Goal: Task Accomplishment & Management: Manage account settings

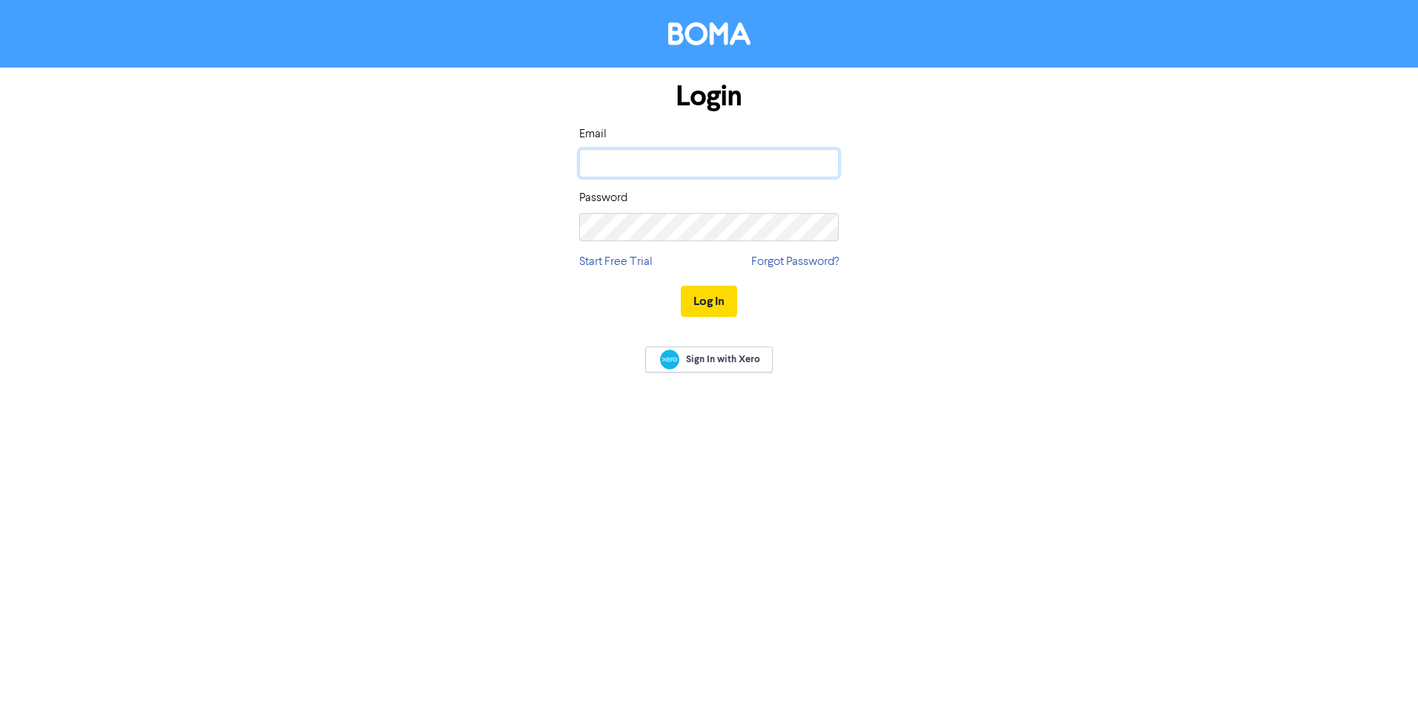
click at [651, 156] on input "email" at bounding box center [709, 163] width 260 height 28
type input "[EMAIL_ADDRESS][DOMAIN_NAME]"
click at [715, 302] on button "Log In" at bounding box center [709, 301] width 56 height 31
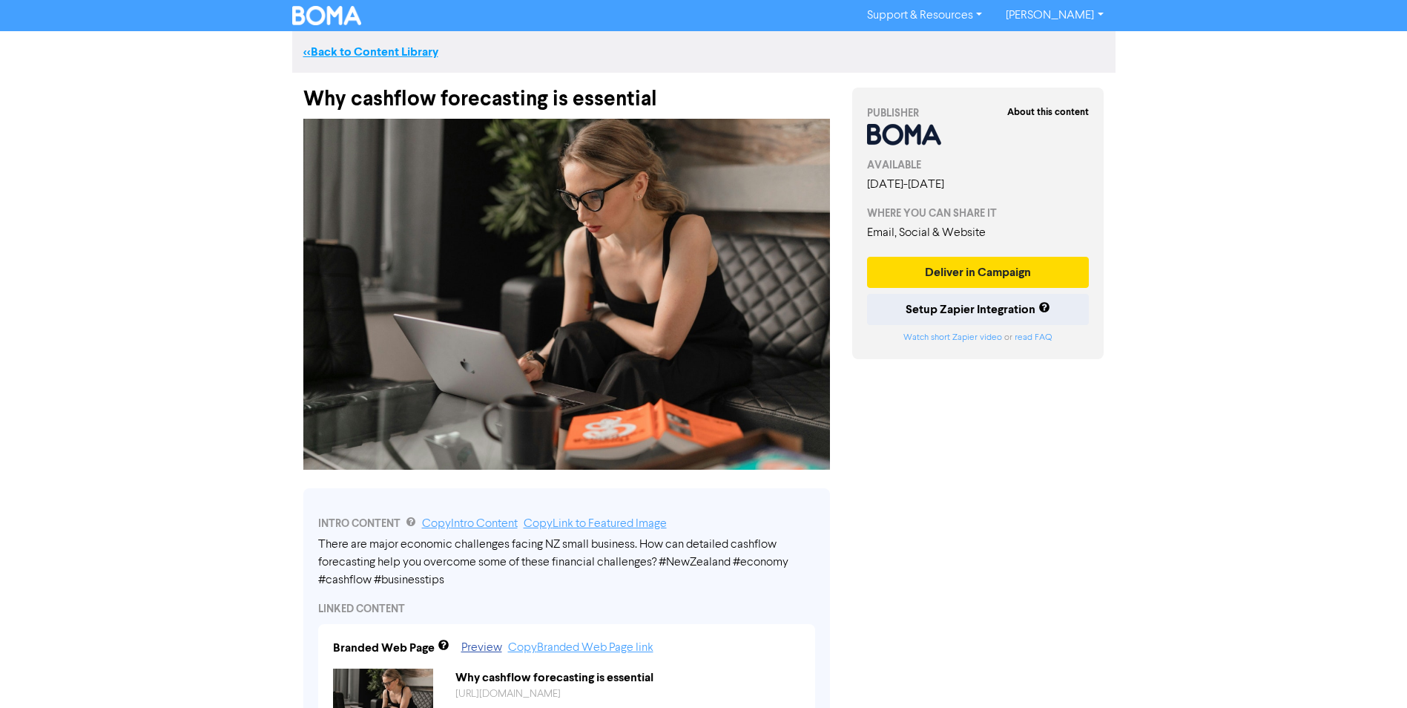
click at [409, 48] on link "<< Back to Content Library" at bounding box center [370, 52] width 135 height 15
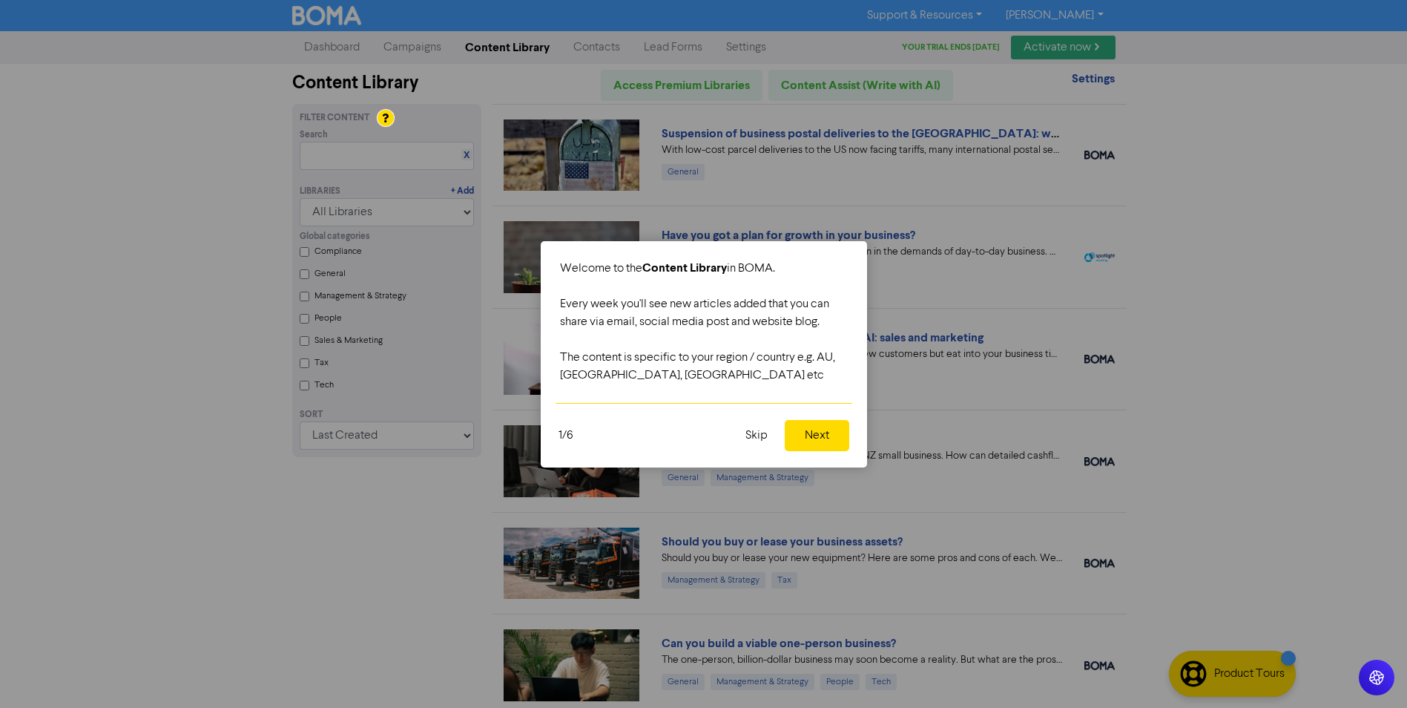
click at [820, 441] on button "Next" at bounding box center [817, 435] width 65 height 31
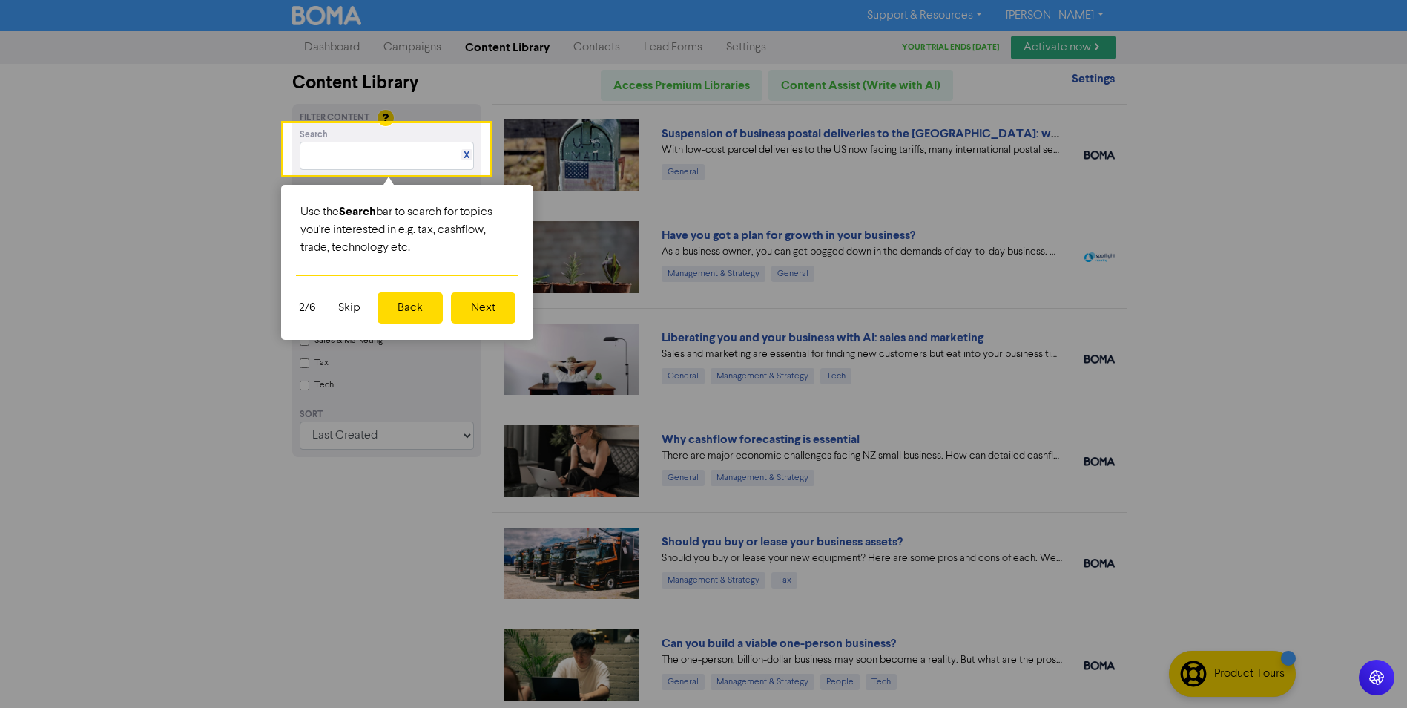
click at [487, 311] on button "Next" at bounding box center [483, 307] width 65 height 31
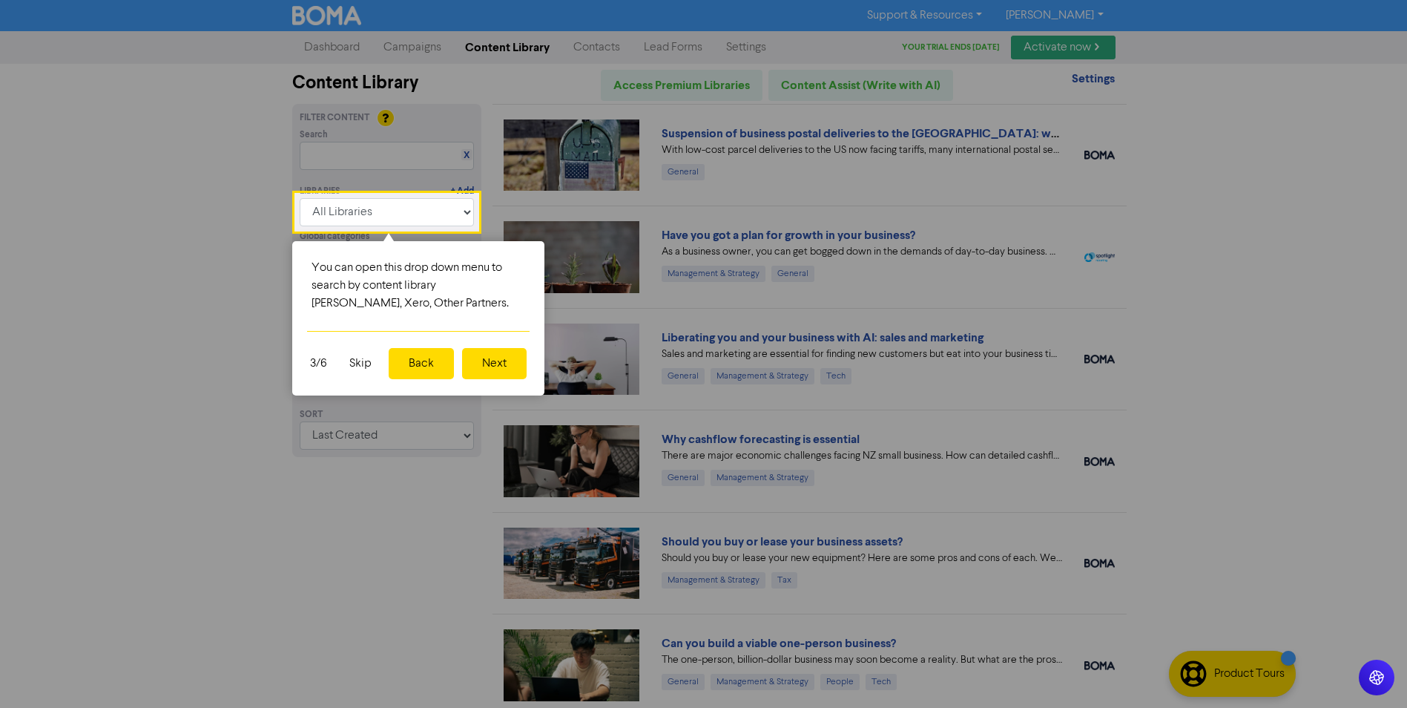
click at [507, 363] on button "Next" at bounding box center [494, 363] width 65 height 31
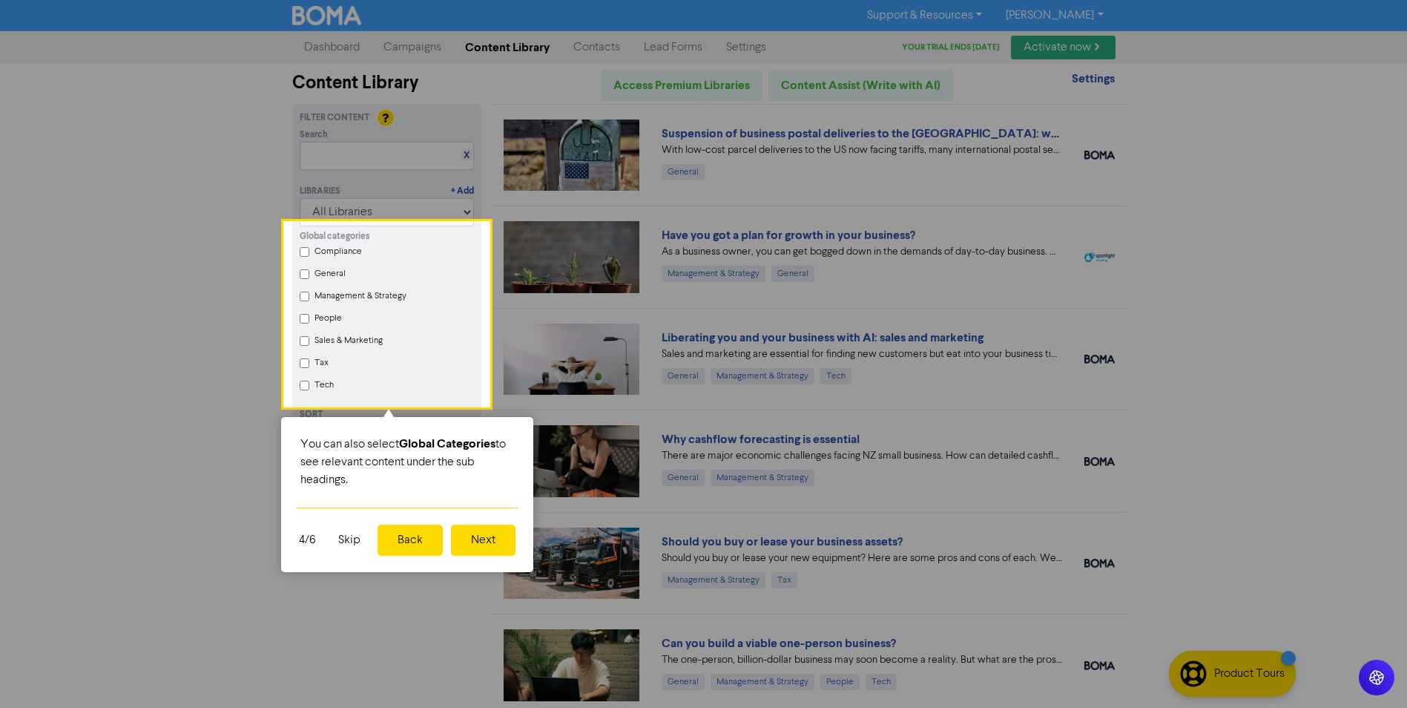
click at [479, 544] on button "Next" at bounding box center [483, 539] width 65 height 31
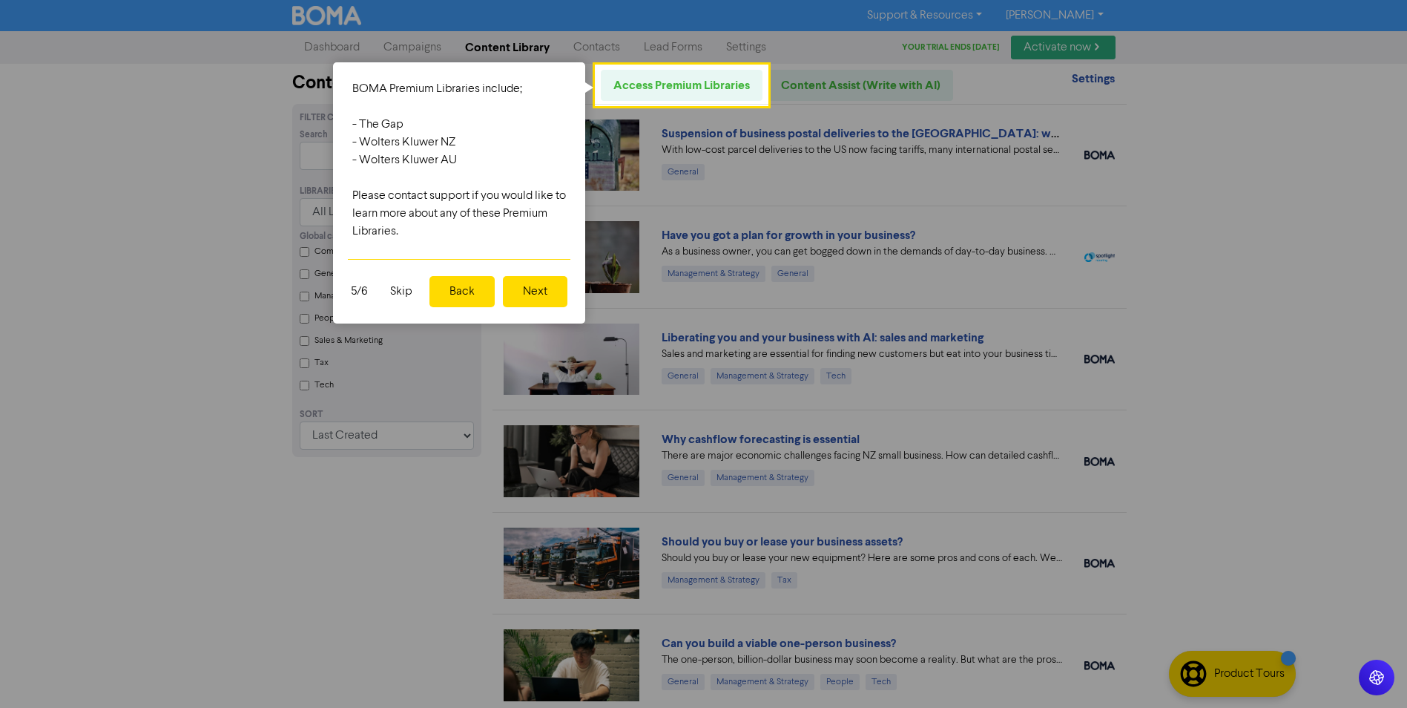
click at [545, 290] on button "Next" at bounding box center [535, 291] width 65 height 31
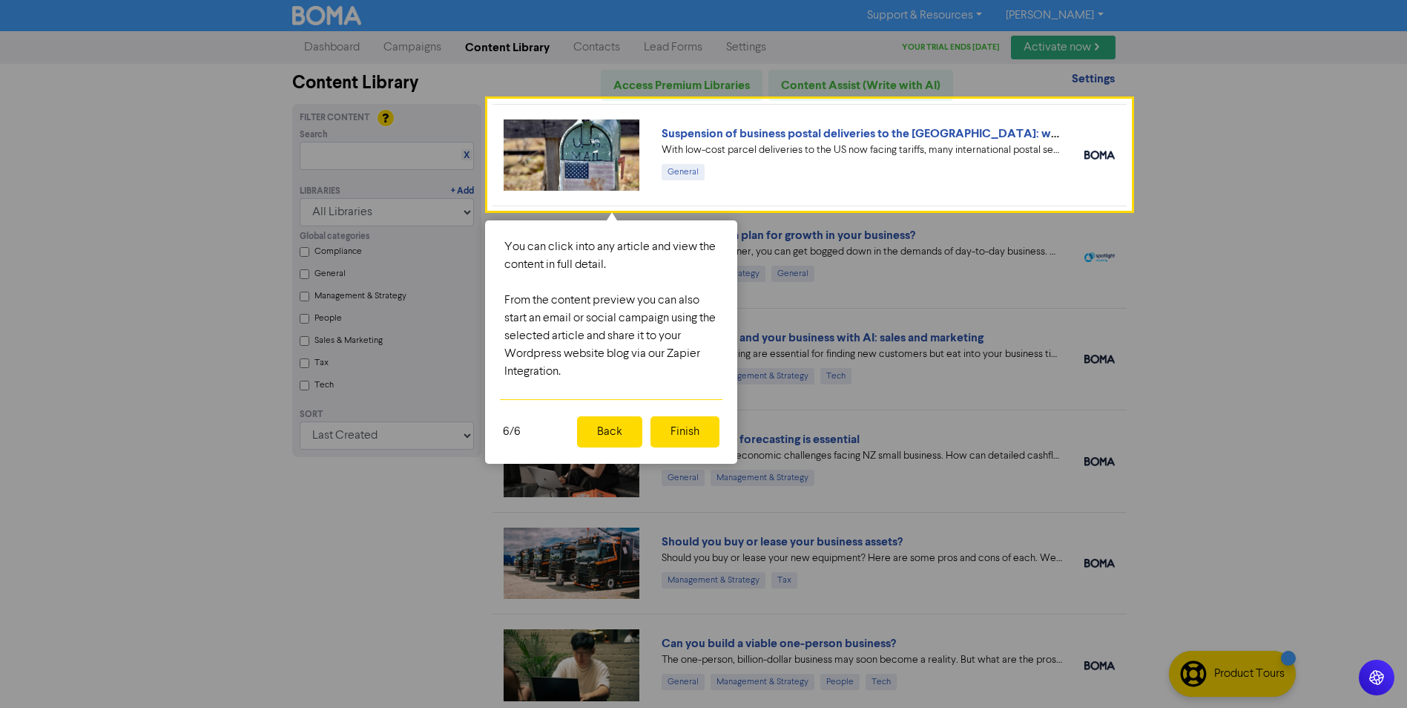
click at [691, 437] on button "Finish" at bounding box center [685, 431] width 69 height 31
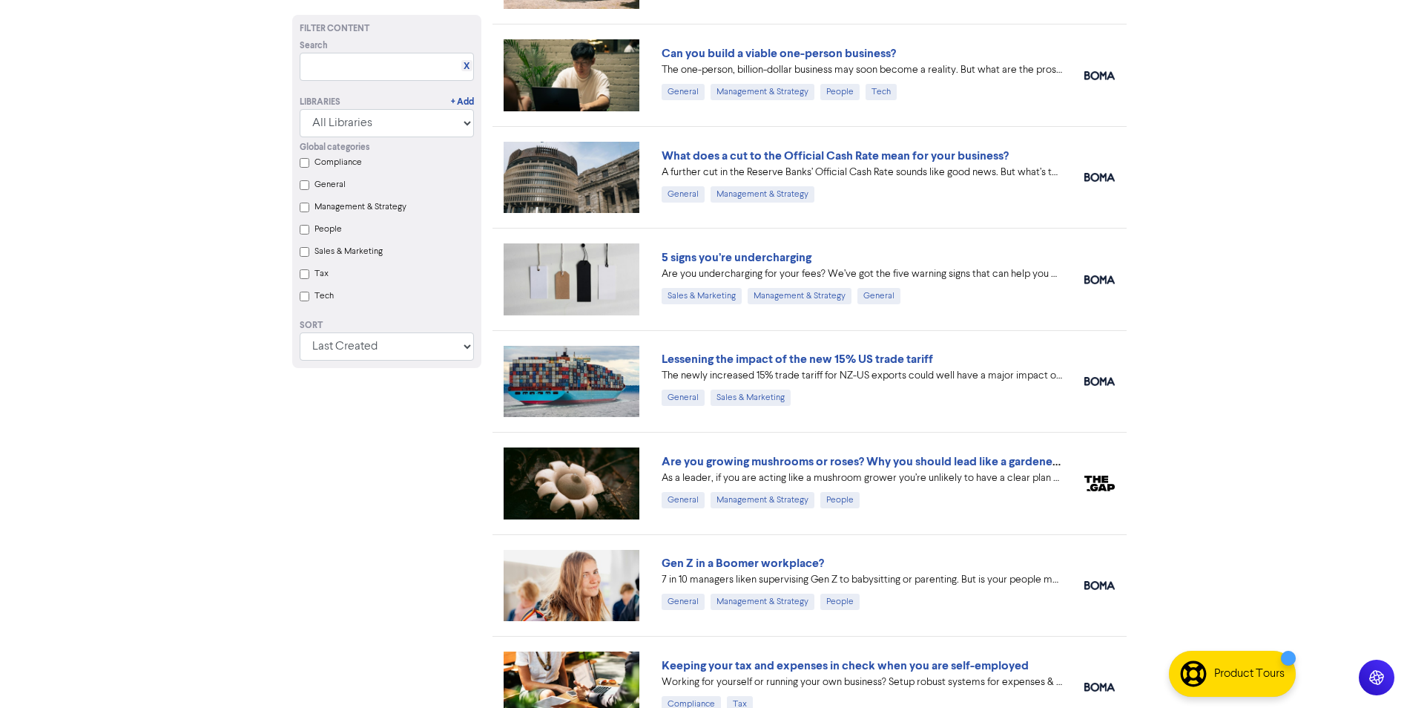
scroll to position [791, 0]
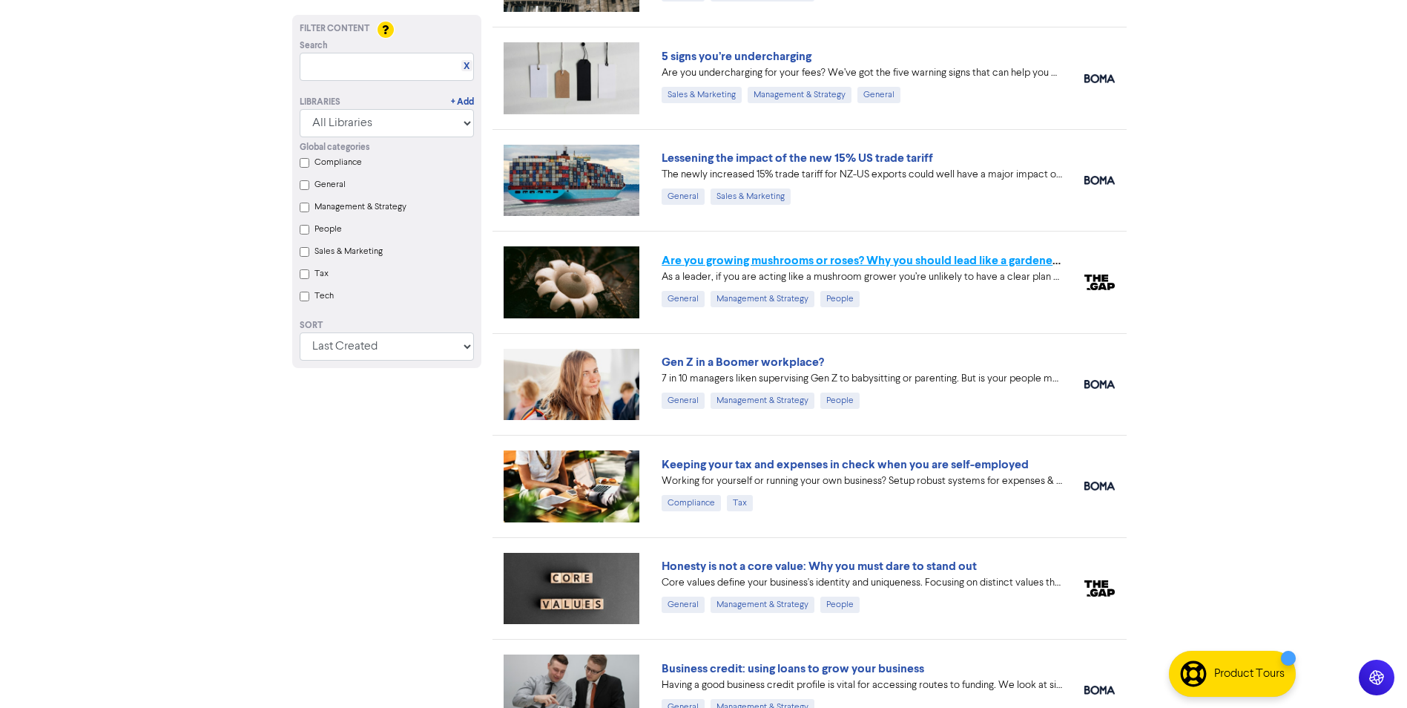
click at [864, 261] on link "Are you growing mushrooms or roses? Why you should lead like a gardener, not a …" at bounding box center [896, 260] width 468 height 15
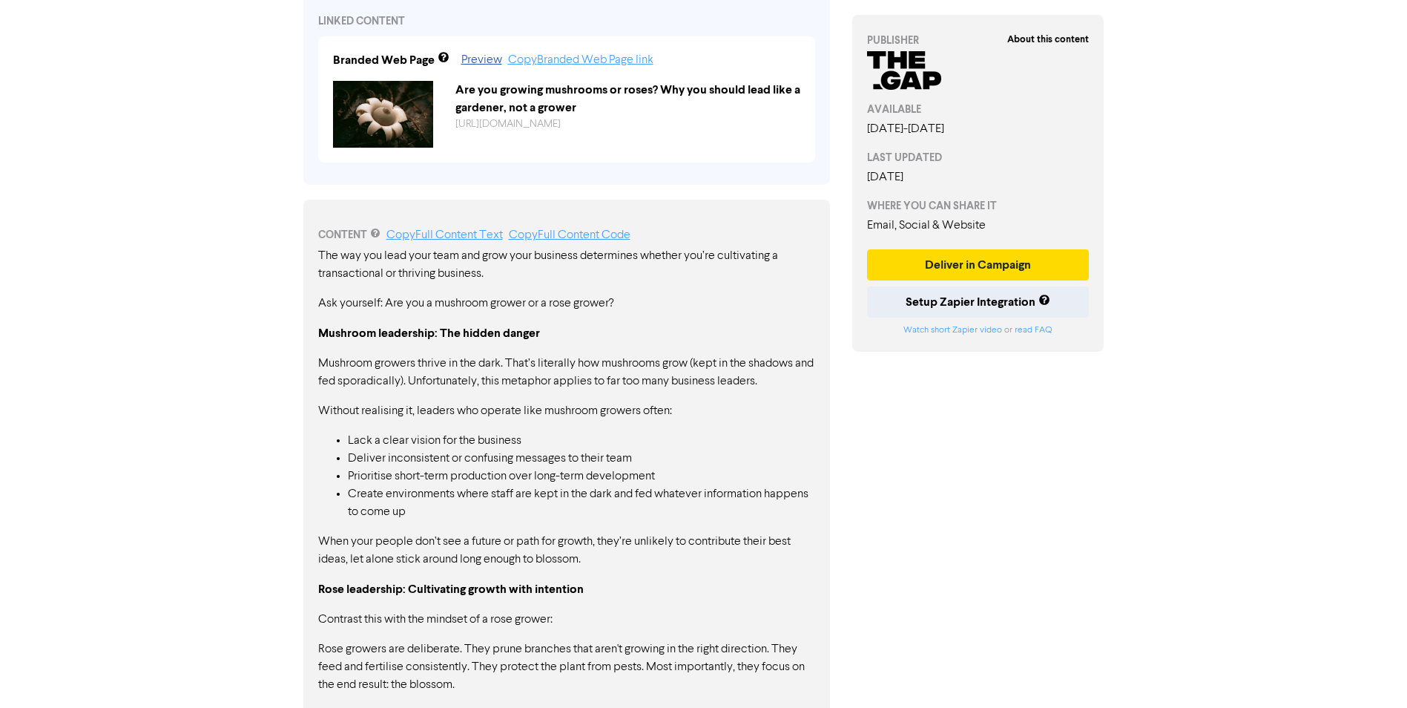
scroll to position [791, 0]
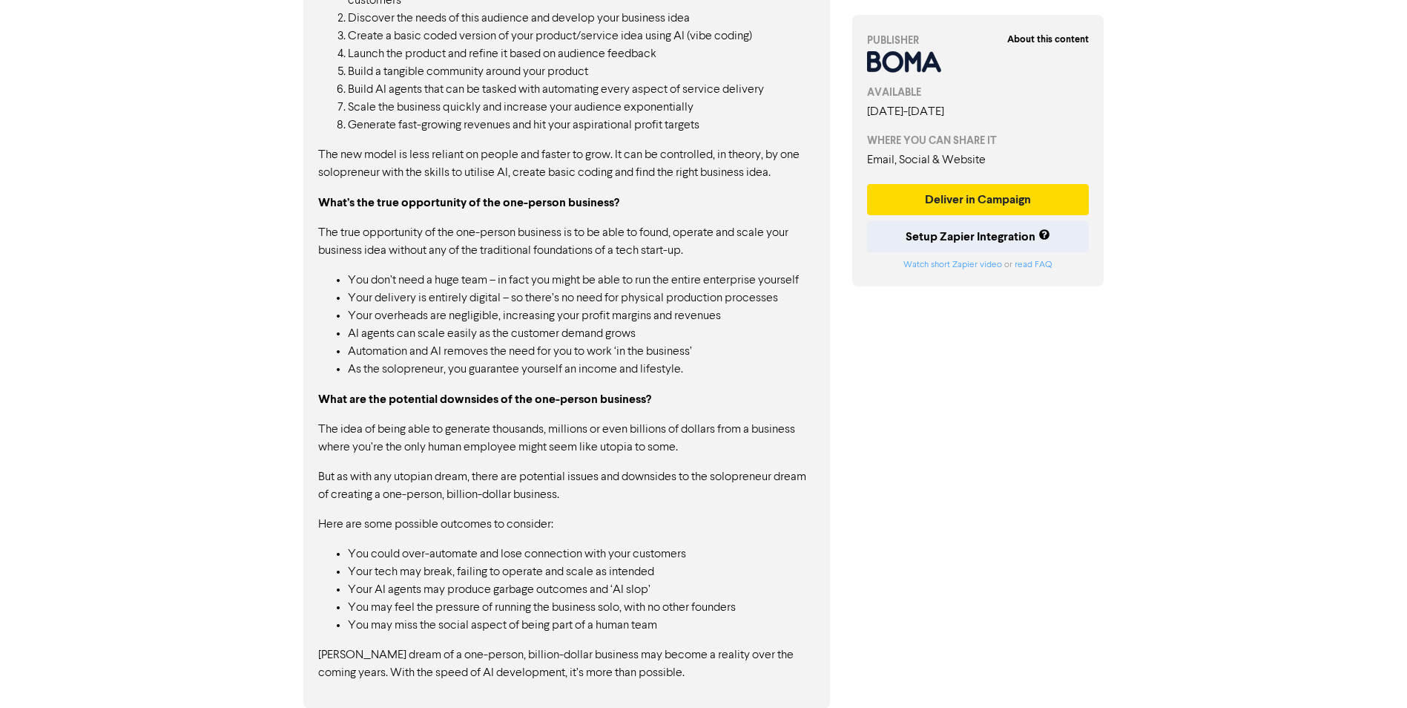
scroll to position [1522, 0]
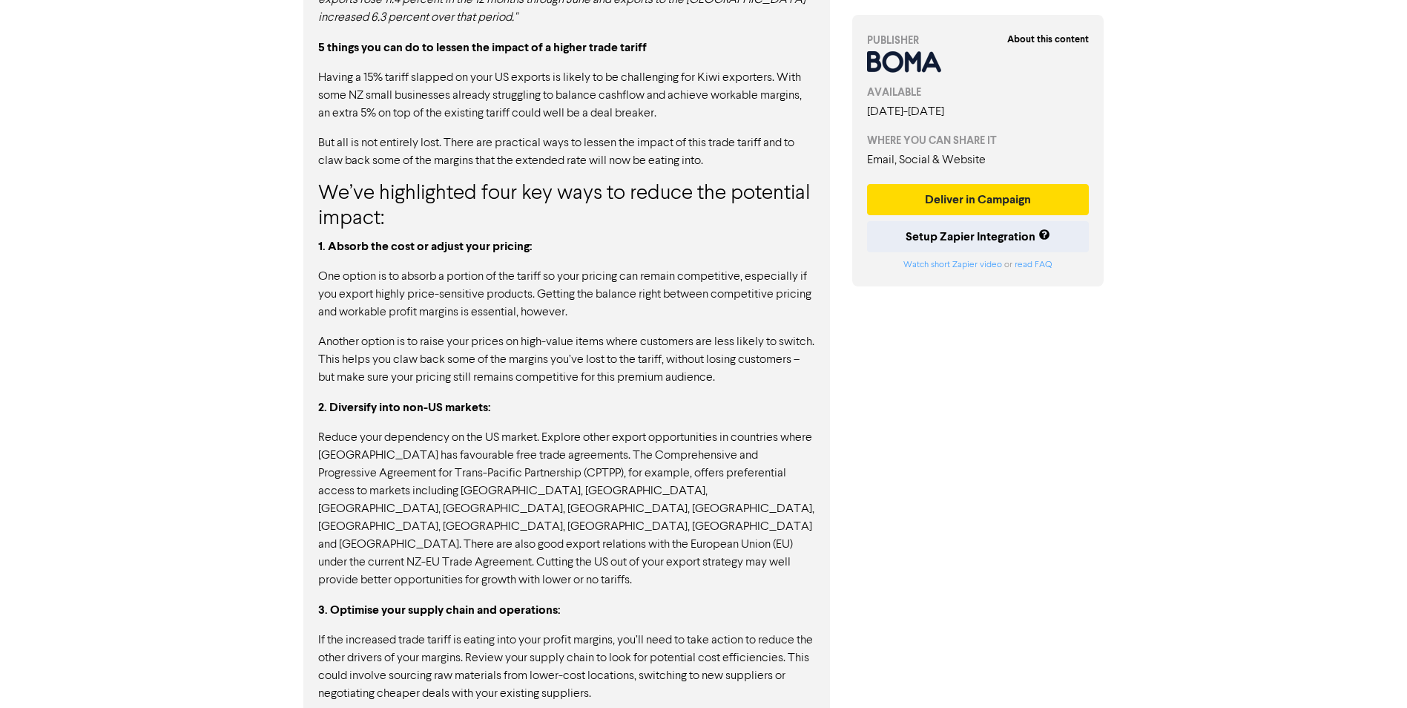
scroll to position [1544, 0]
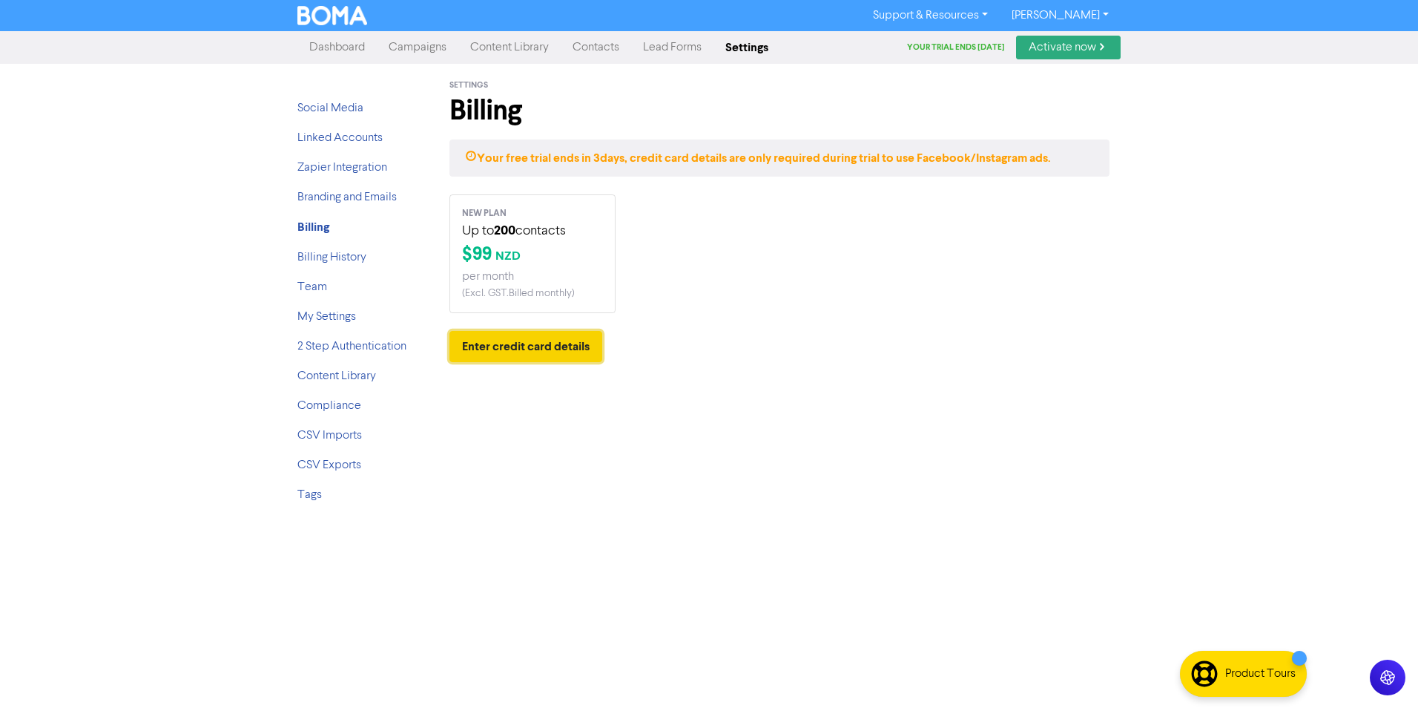
click at [522, 351] on button "Enter credit card details" at bounding box center [526, 346] width 153 height 31
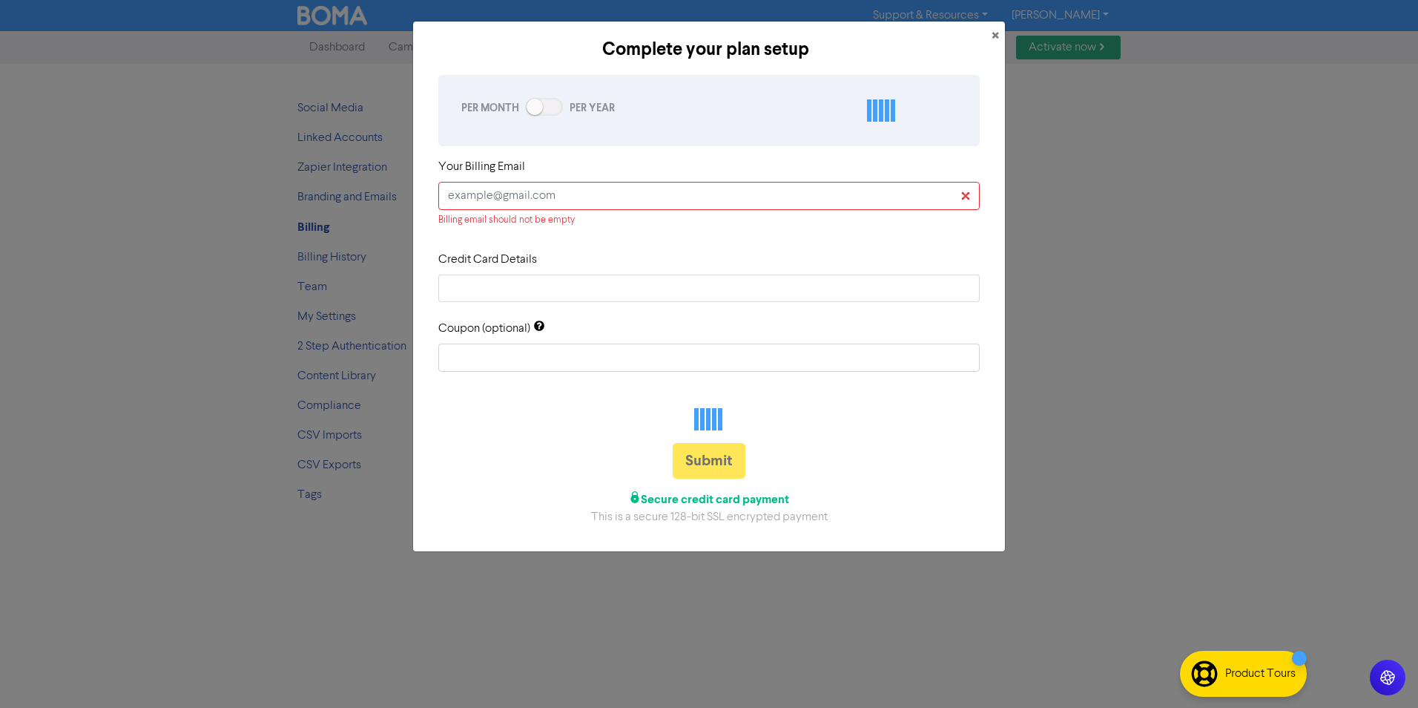
checkbox input "true"
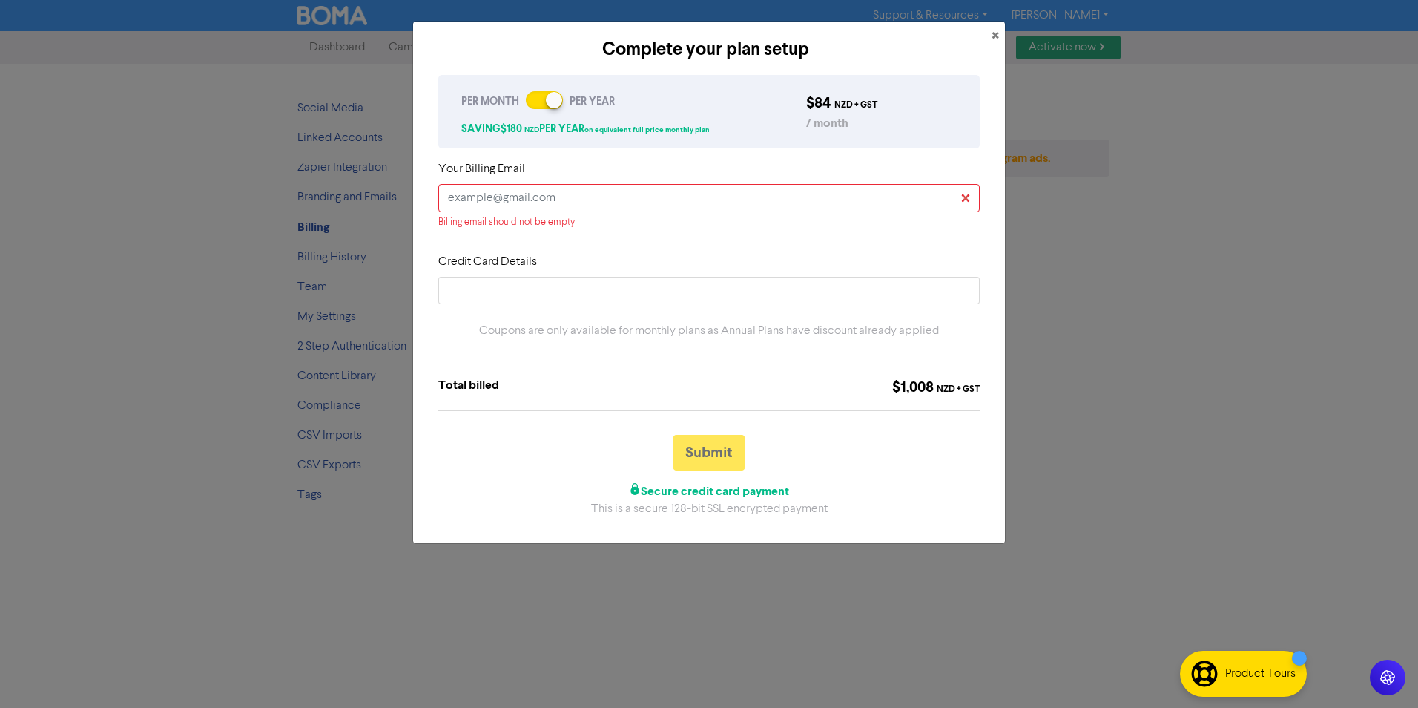
click at [528, 105] on div at bounding box center [544, 100] width 37 height 18
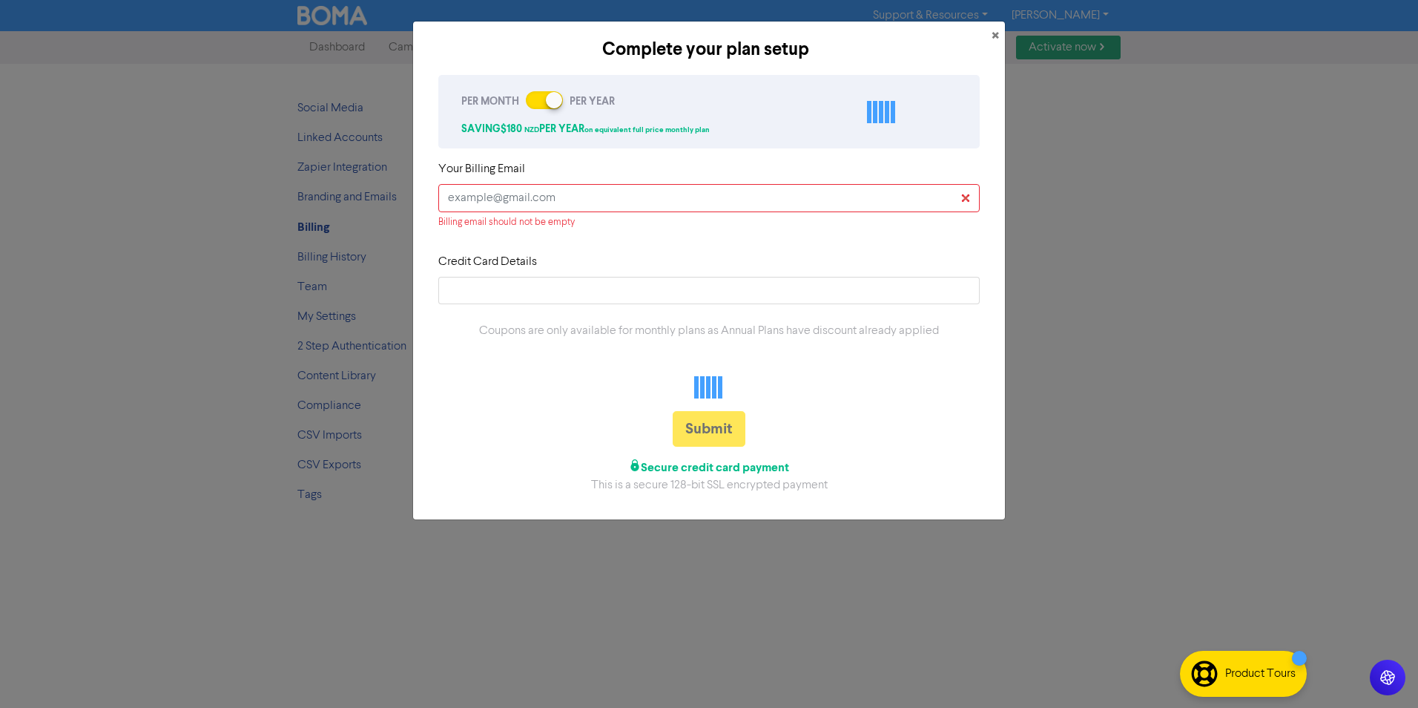
checkbox input "false"
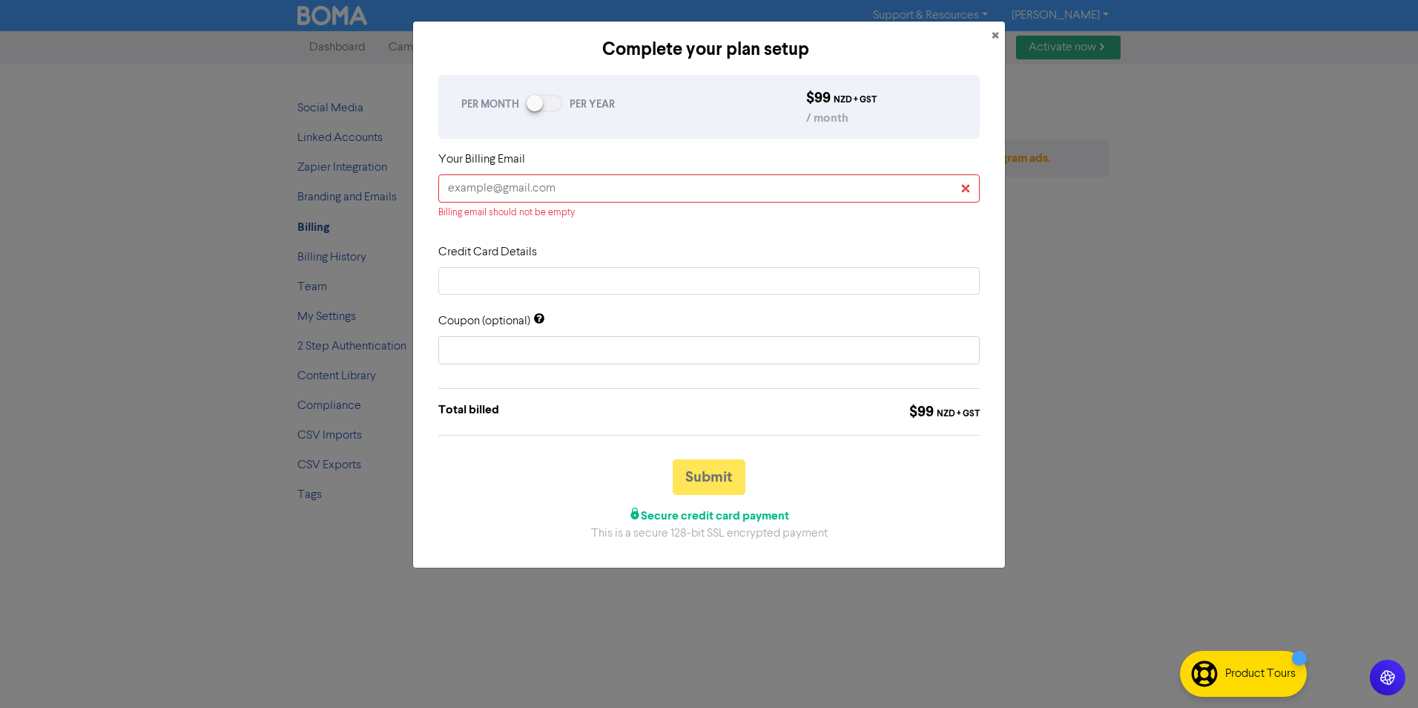
click at [560, 105] on div at bounding box center [544, 103] width 37 height 18
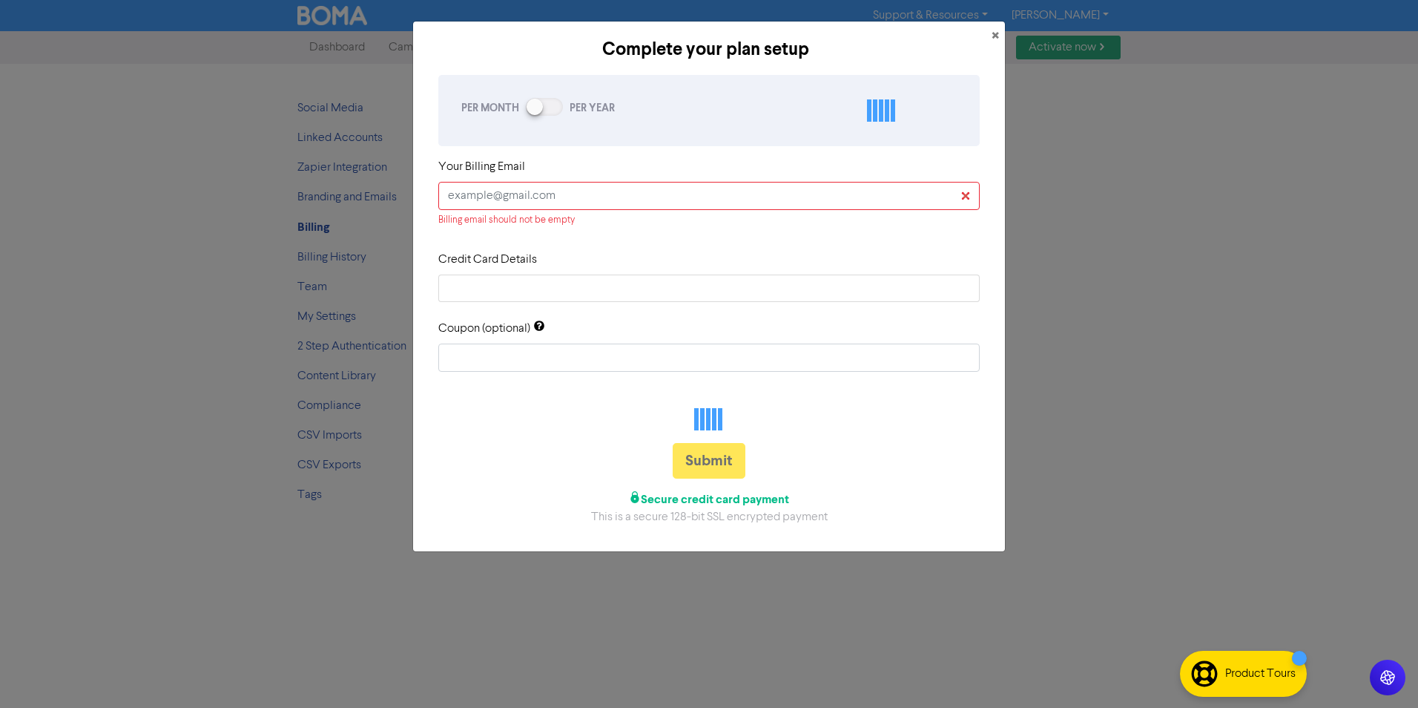
checkbox input "true"
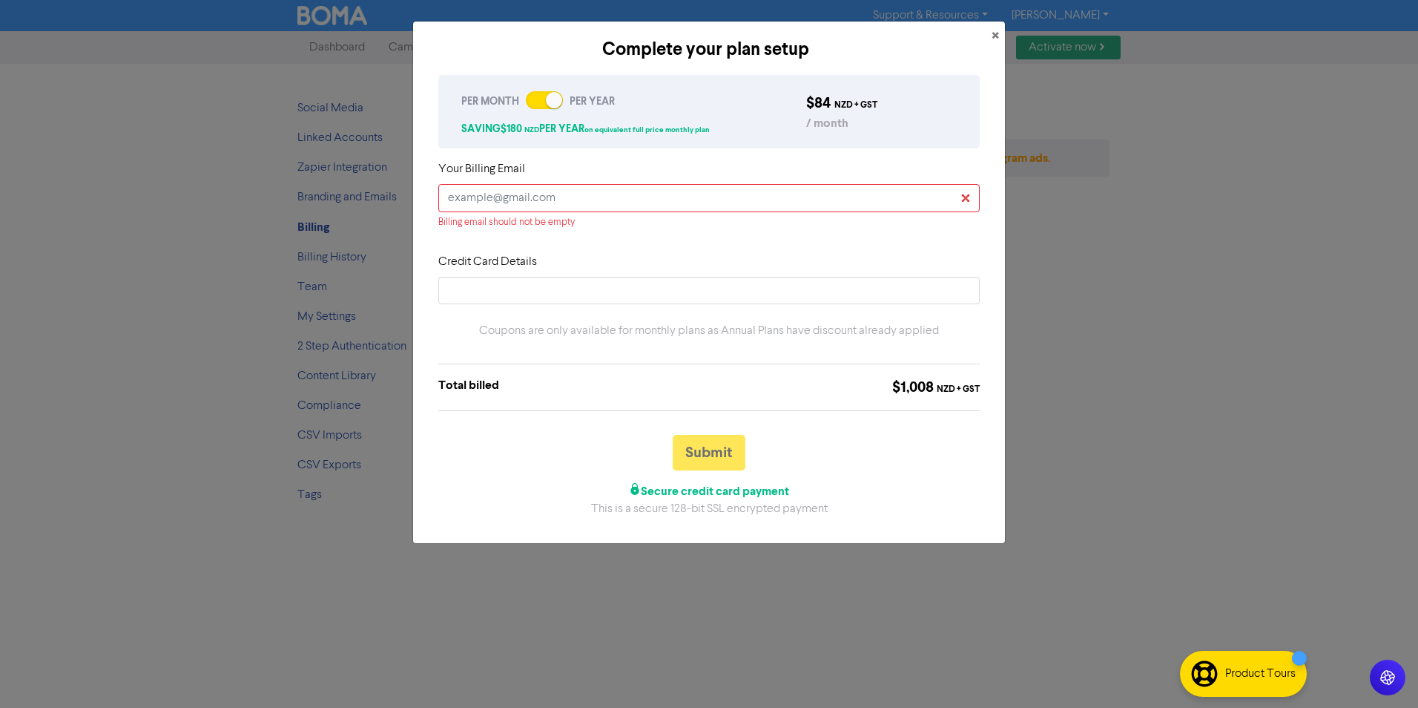
click at [588, 184] on div "Your Billing Email Billing email should not be empty" at bounding box center [709, 194] width 542 height 69
click at [595, 198] on input "text" at bounding box center [709, 198] width 542 height 28
type input "[EMAIL_ADDRESS][DOMAIN_NAME]"
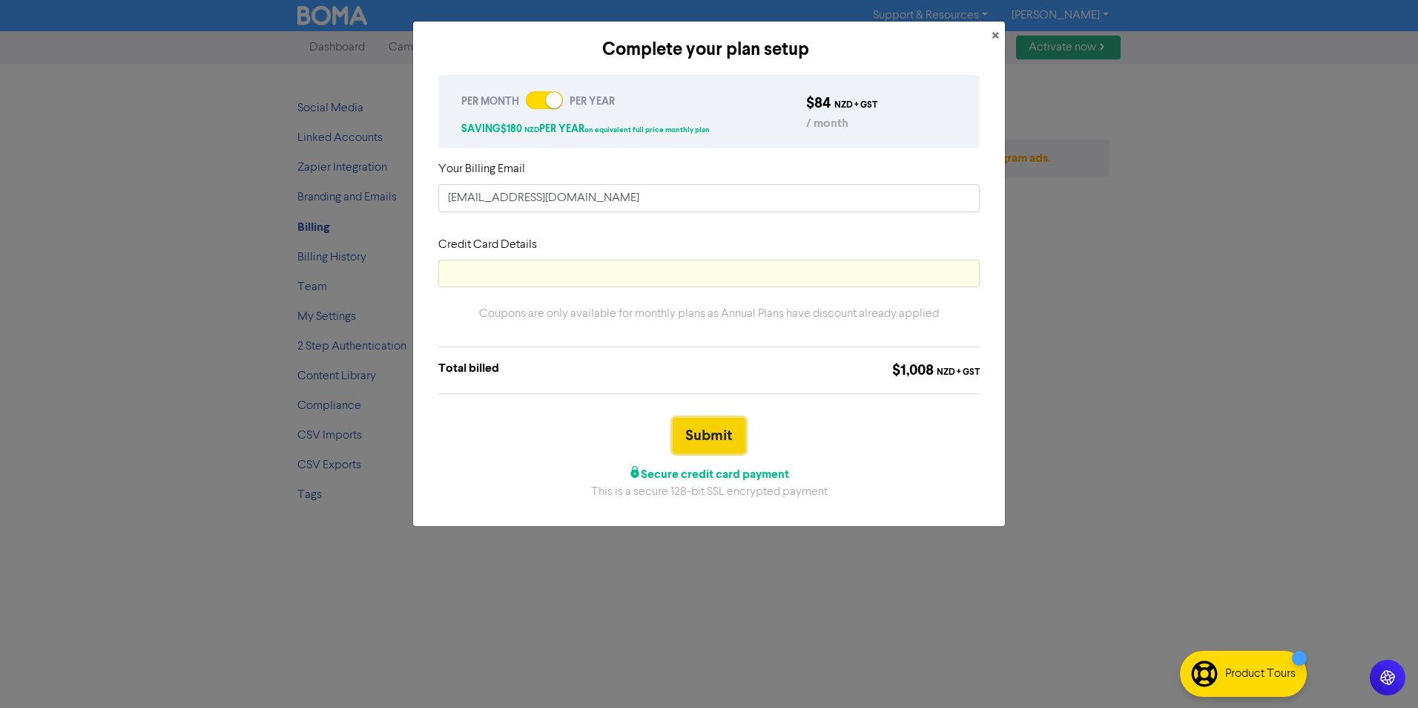
click at [702, 438] on button "Submit" at bounding box center [709, 436] width 73 height 36
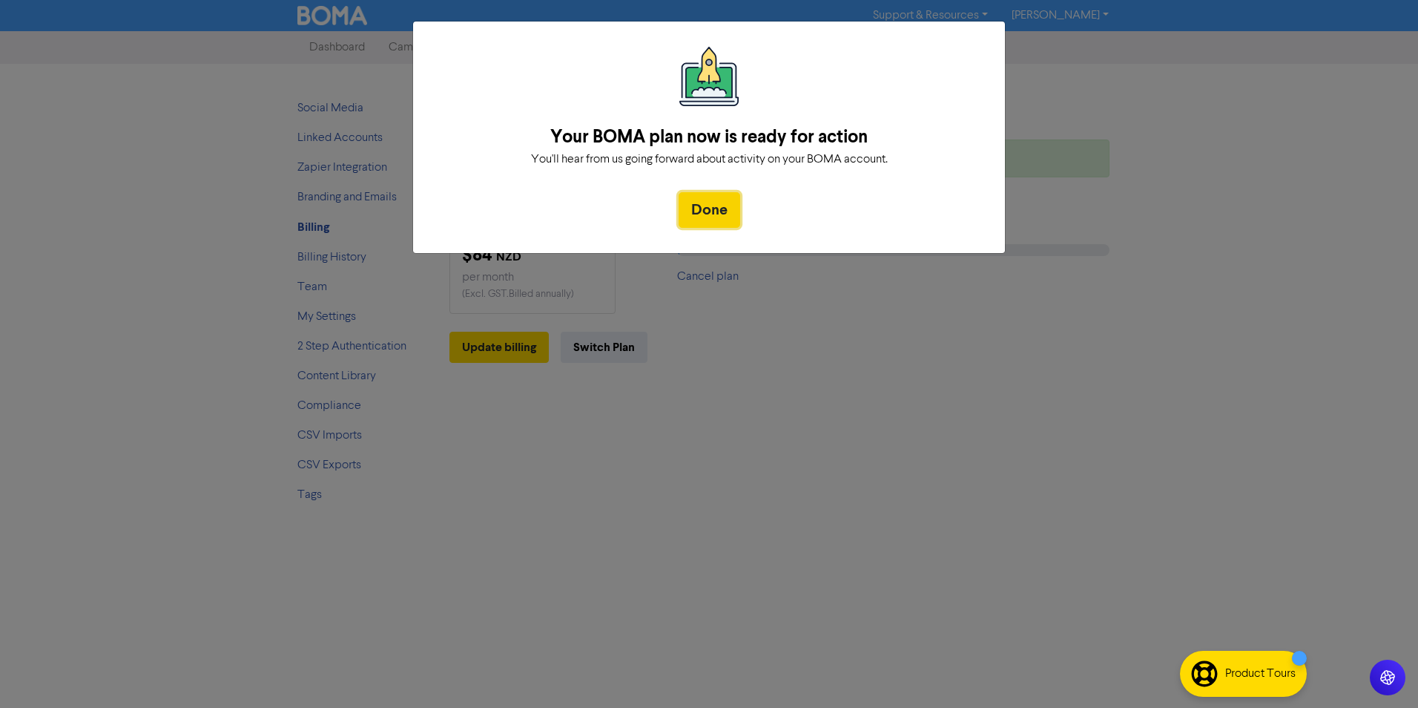
click at [708, 213] on button "Done" at bounding box center [710, 210] width 62 height 36
